Goal: Find specific page/section: Find specific page/section

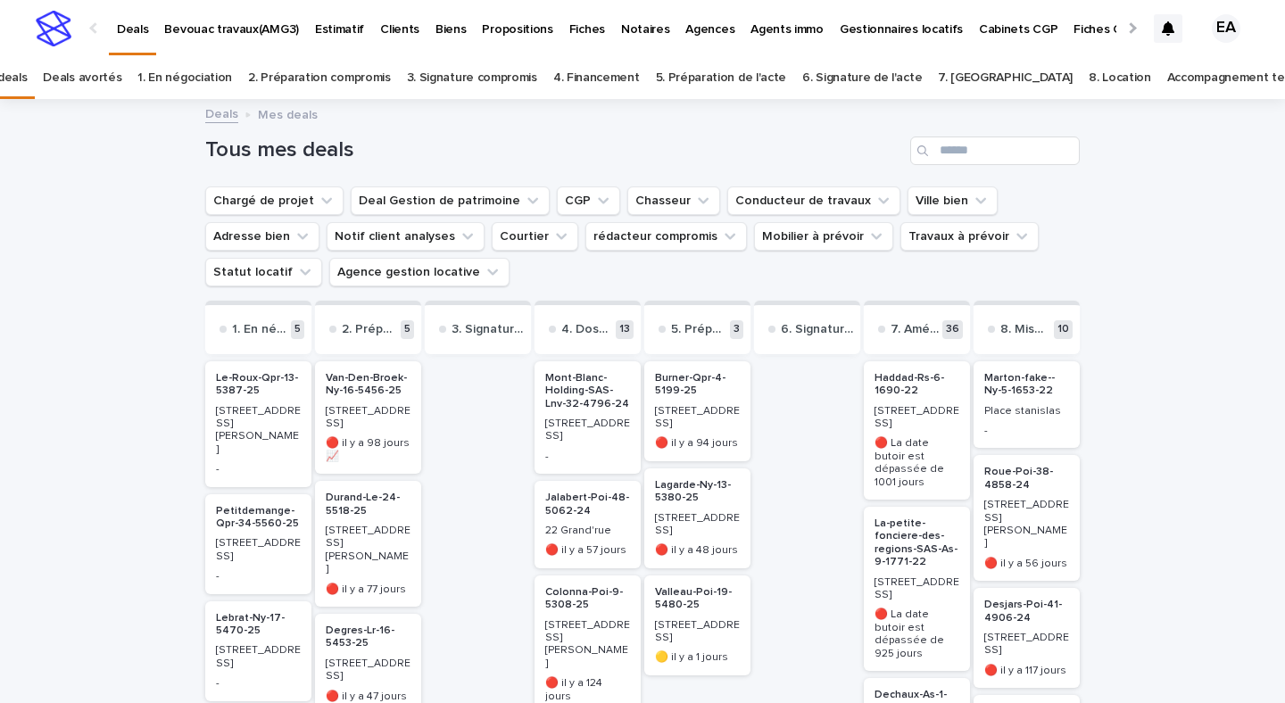
click at [1167, 75] on link "Accompagnement terminé" at bounding box center [1241, 78] width 148 height 42
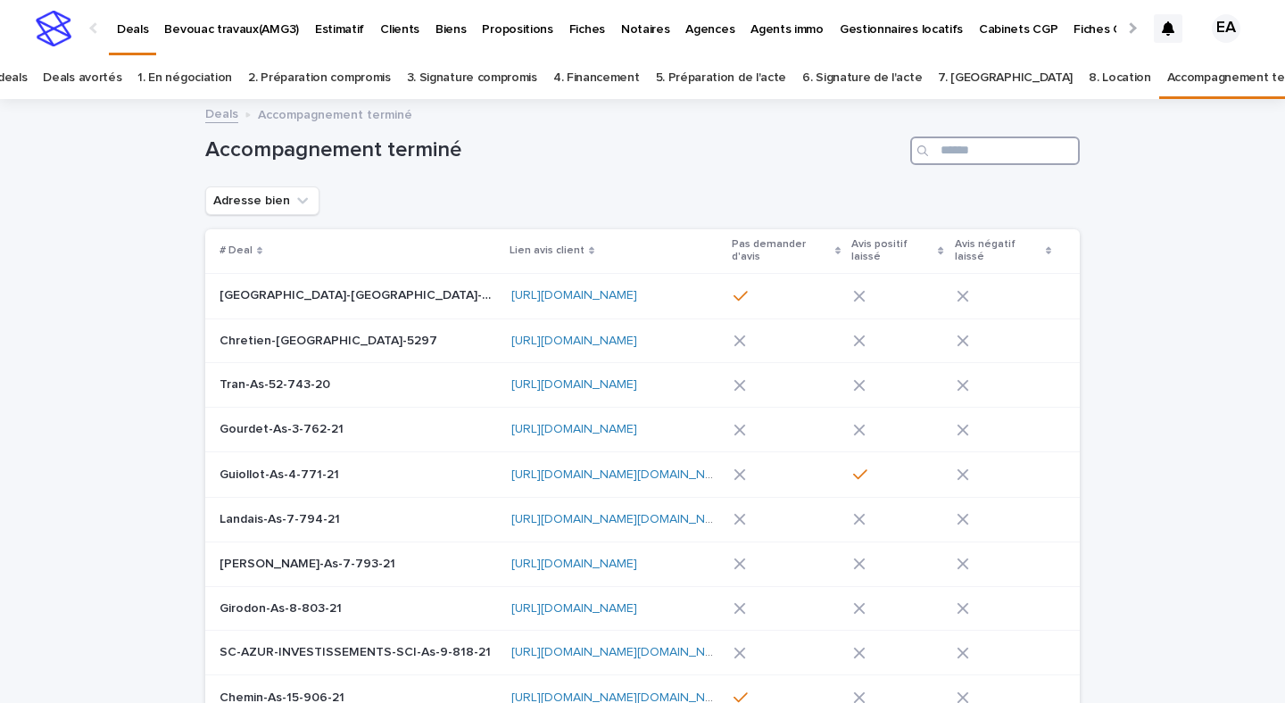
click at [961, 139] on input "Search" at bounding box center [995, 150] width 170 height 29
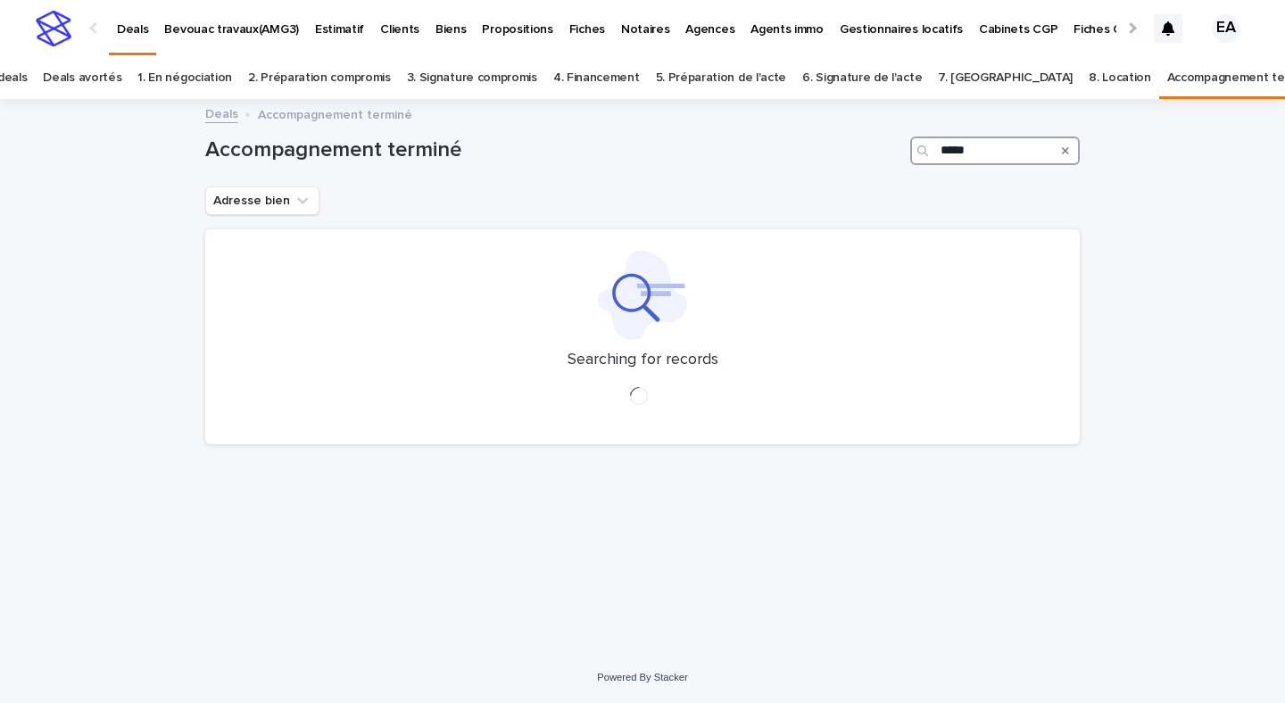
type input "*****"
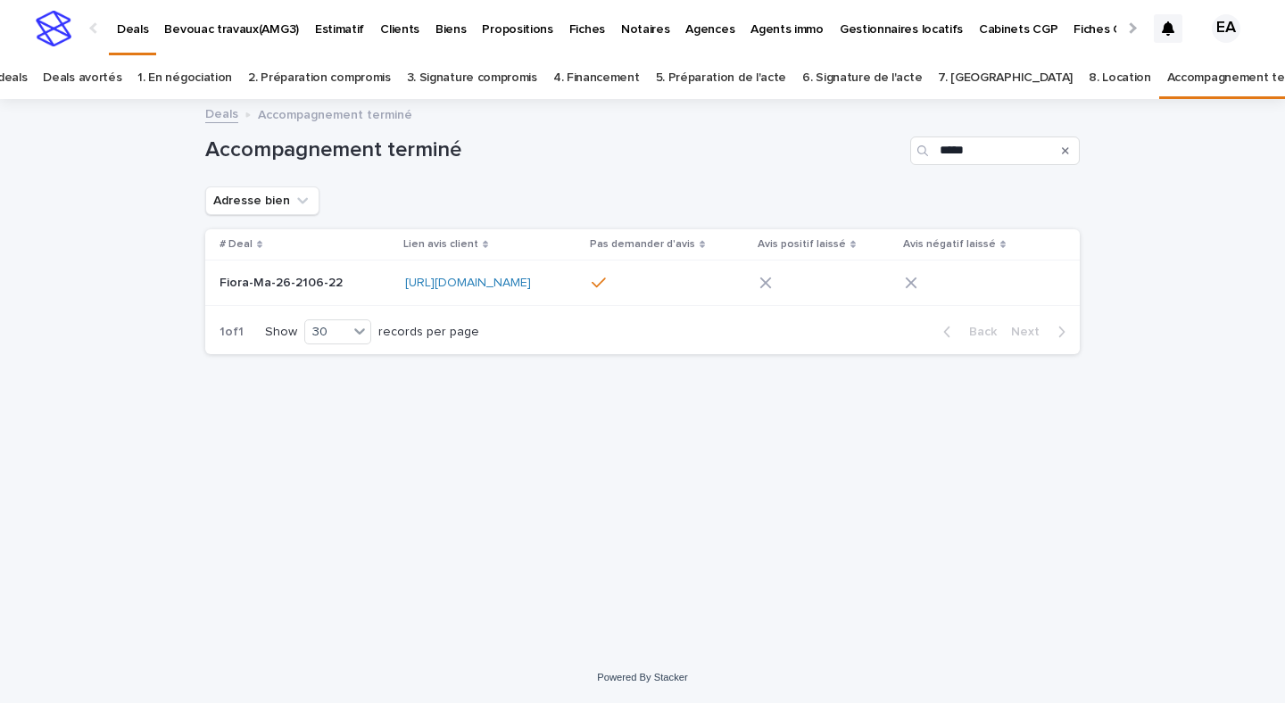
click at [335, 285] on p "Fiora-Ma-26-2106-22" at bounding box center [282, 281] width 127 height 19
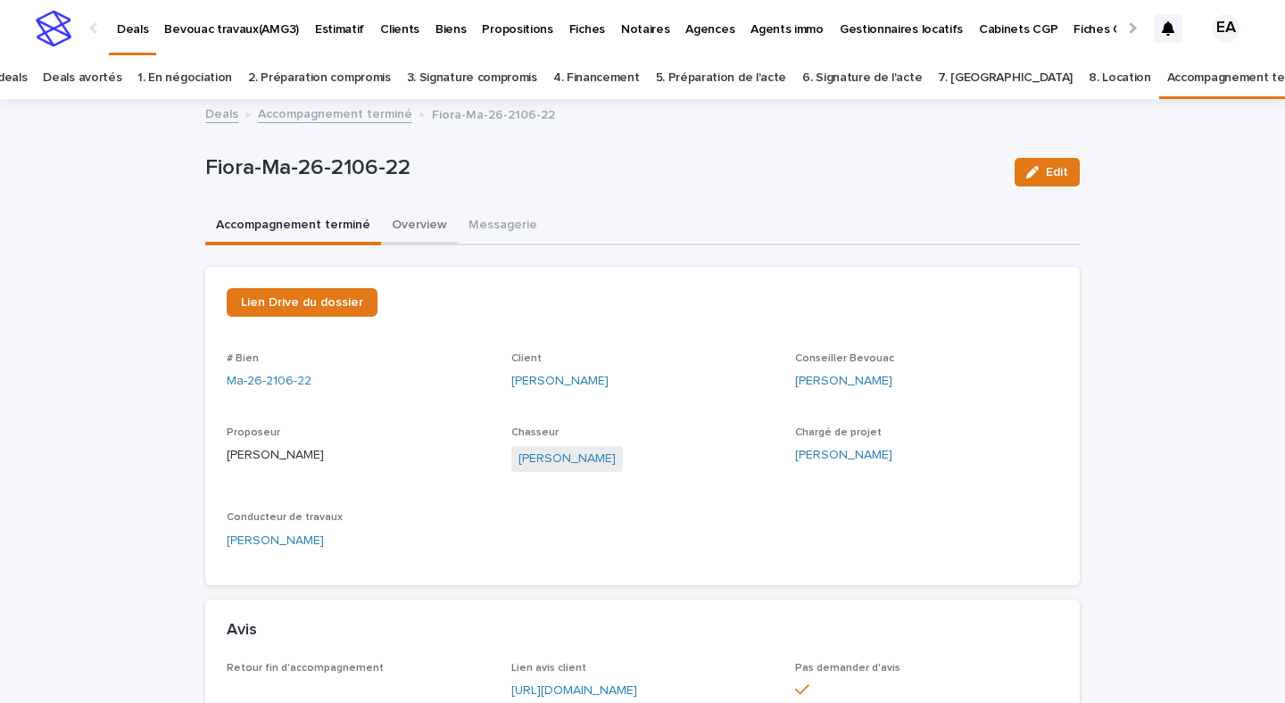
scroll to position [7, 0]
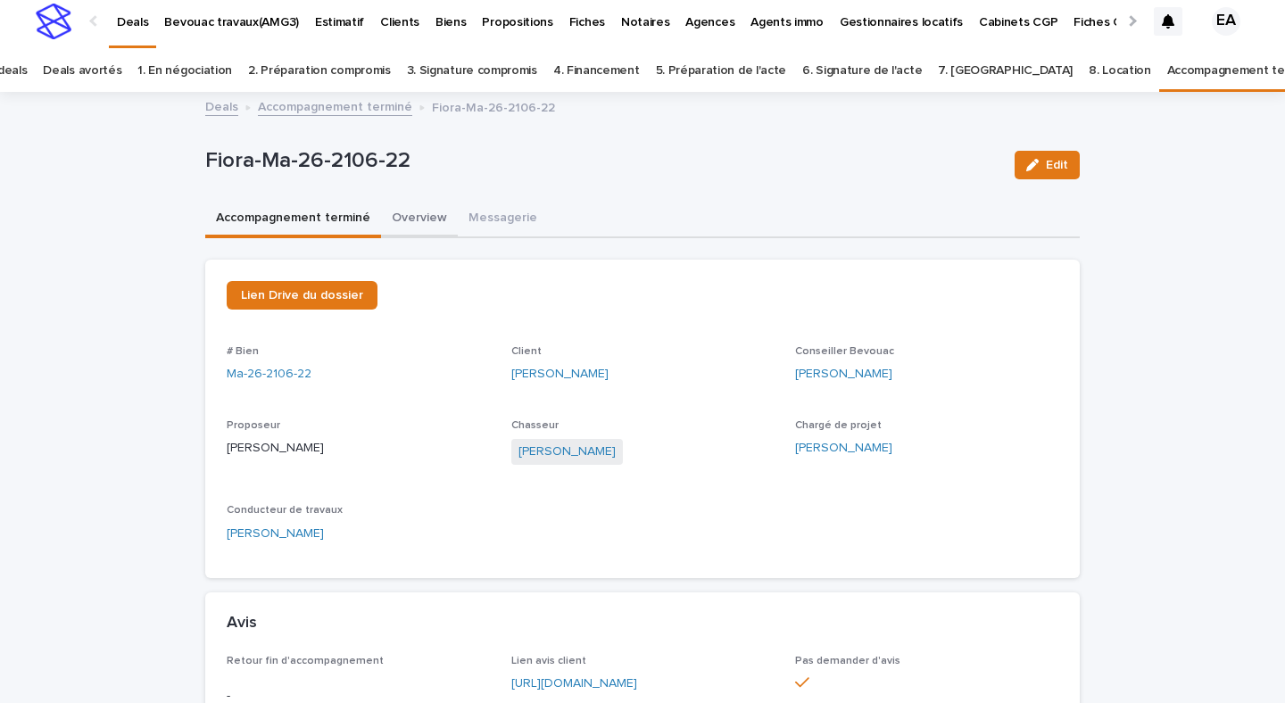
drag, startPoint x: 428, startPoint y: 219, endPoint x: 464, endPoint y: 168, distance: 62.9
click at [428, 219] on button "Overview" at bounding box center [419, 219] width 77 height 37
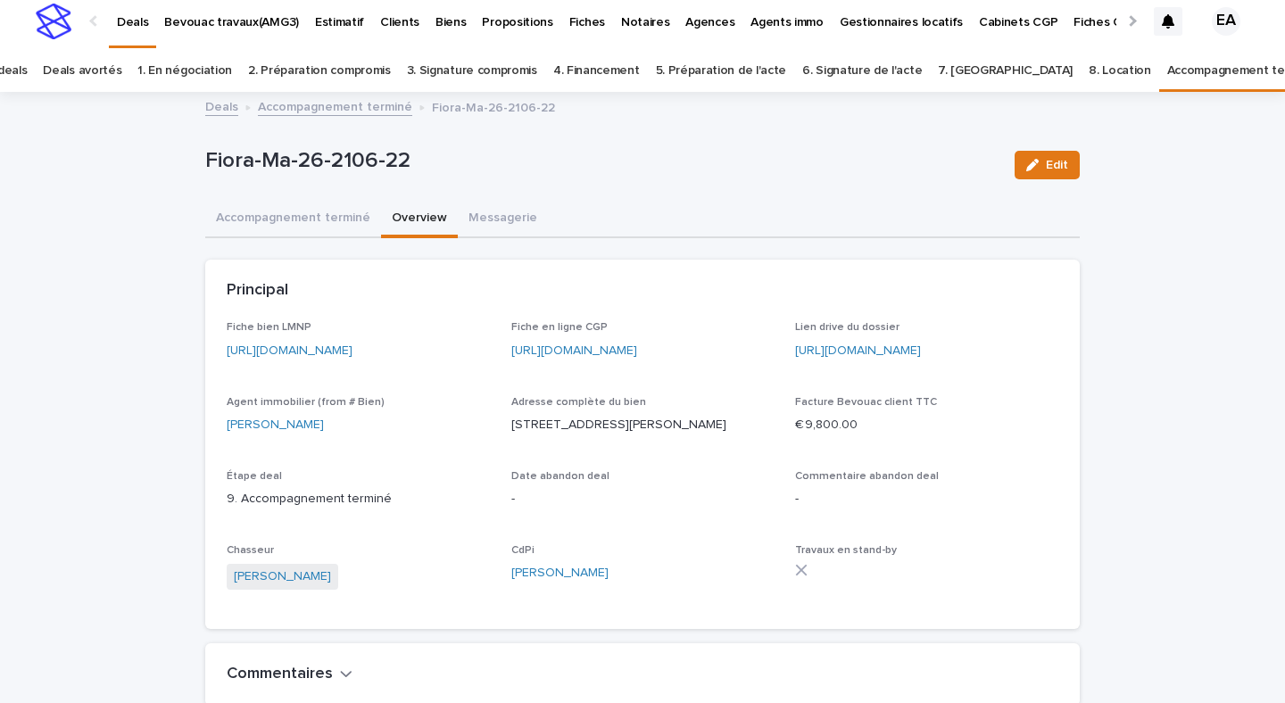
click at [352, 349] on link "[URL][DOMAIN_NAME]" at bounding box center [290, 350] width 126 height 12
